Goal: Book appointment/travel/reservation

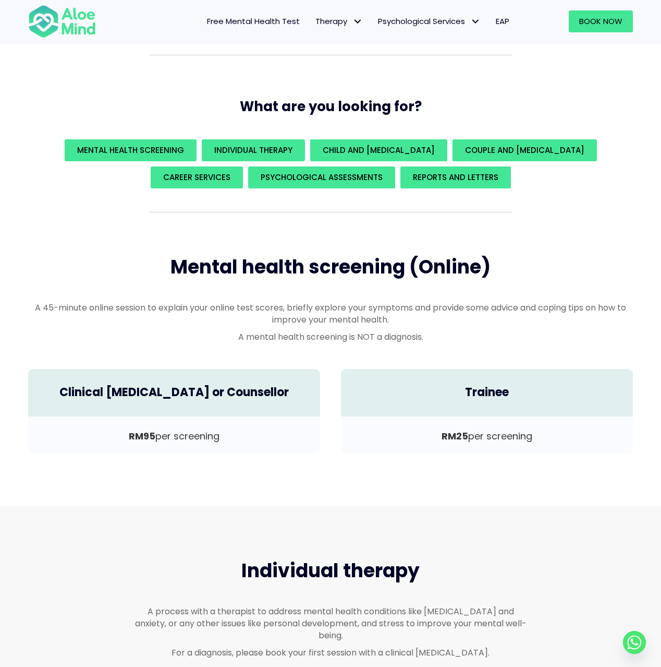
scroll to position [20, 0]
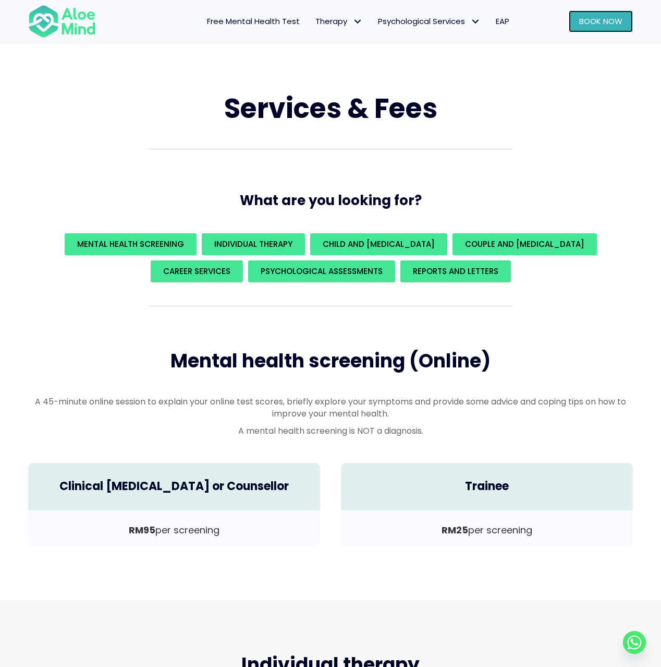
click at [573, 23] on link "Book Now" at bounding box center [601, 21] width 64 height 22
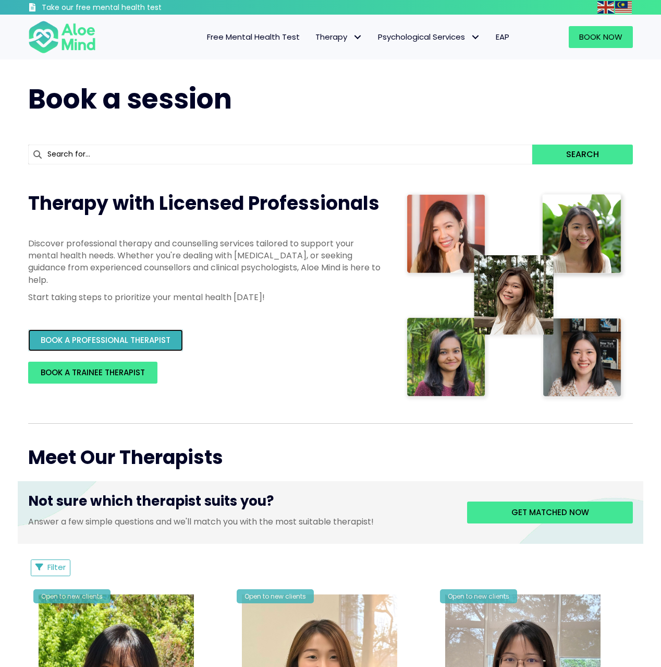
click at [155, 334] on link "BOOK A PROFESSIONAL THERAPIST" at bounding box center [105, 340] width 155 height 22
